Goal: Find specific page/section: Locate a particular part of the current website

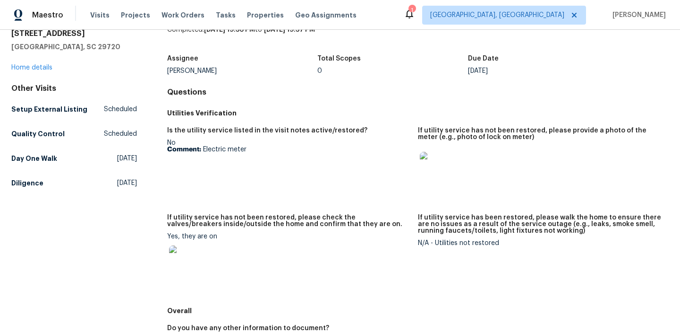
scroll to position [58, 0]
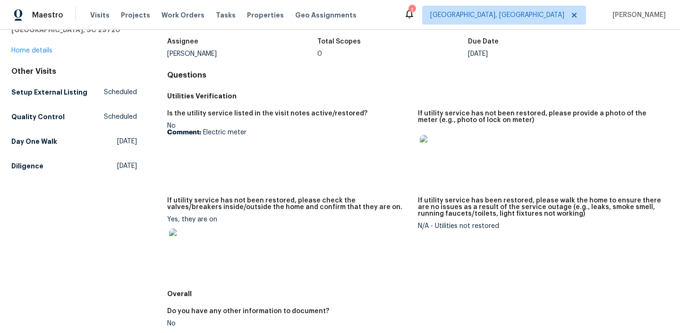
click at [188, 236] on img at bounding box center [184, 243] width 30 height 30
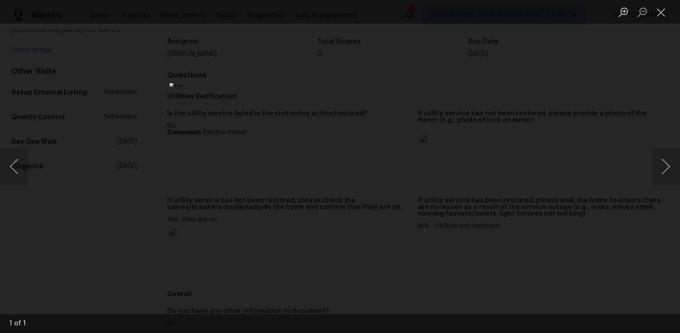
click at [337, 198] on img "Lightbox" at bounding box center [340, 166] width 341 height 167
click at [352, 203] on img "Lightbox" at bounding box center [343, 134] width 685 height 335
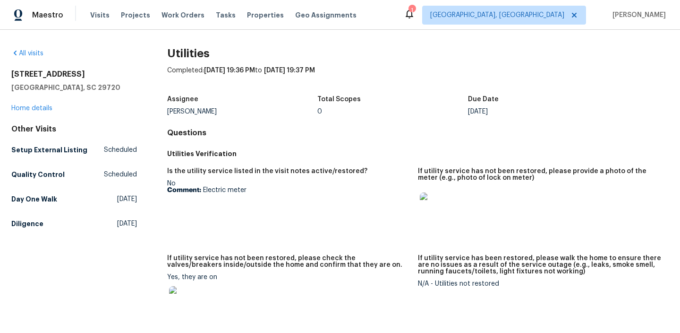
click at [190, 292] on img at bounding box center [184, 301] width 30 height 30
